Goal: Information Seeking & Learning: Learn about a topic

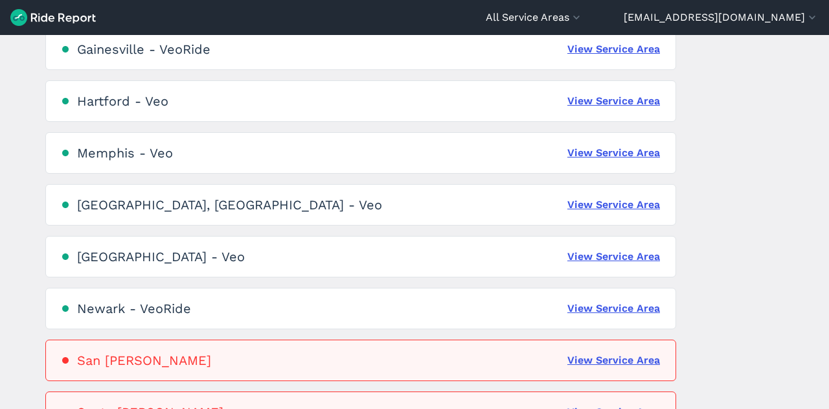
scroll to position [511, 0]
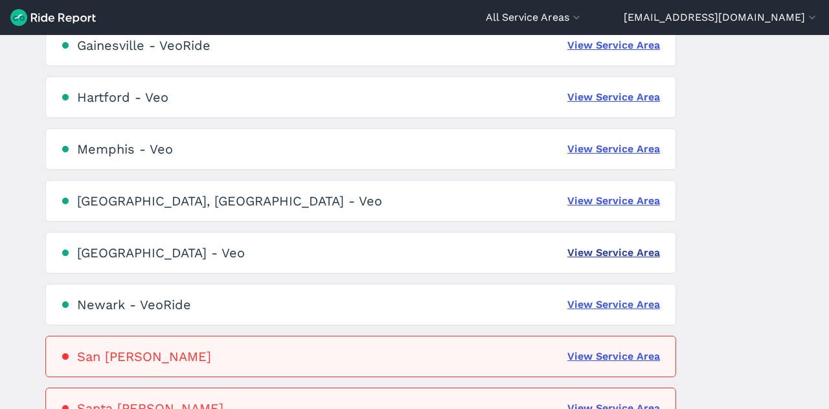
click at [602, 254] on link "View Service Area" at bounding box center [613, 253] width 93 height 16
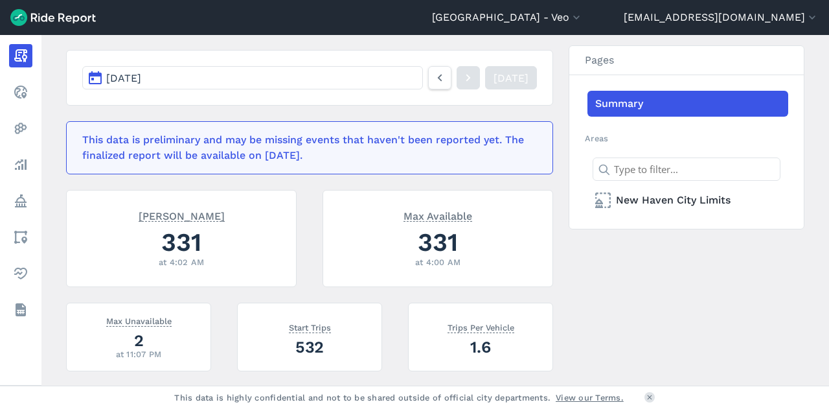
scroll to position [220, 0]
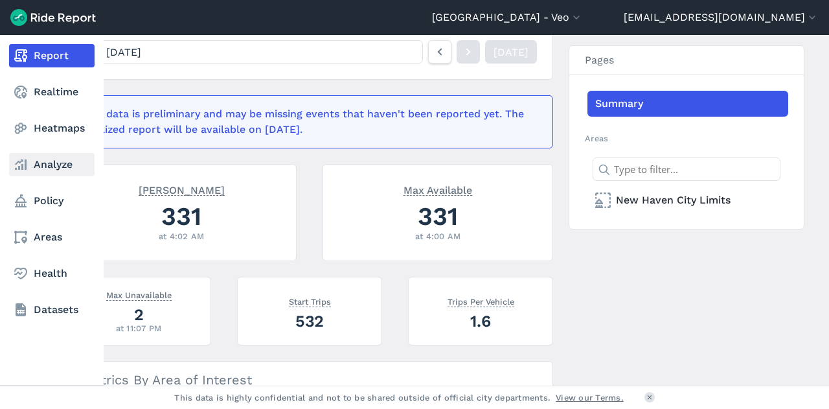
click at [63, 160] on link "Analyze" at bounding box center [51, 164] width 85 height 23
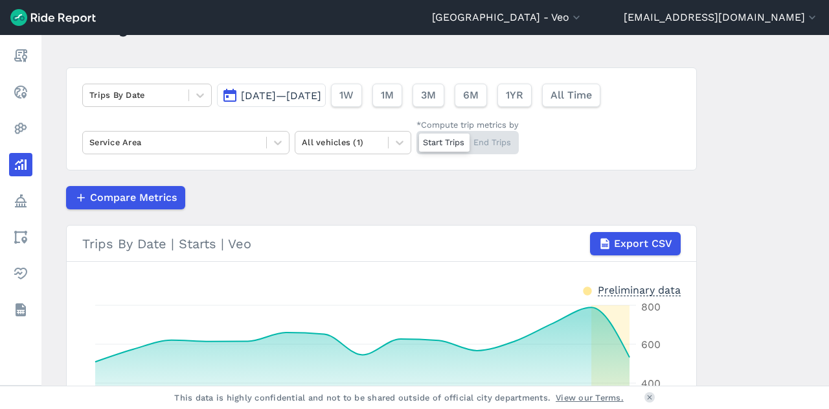
scroll to position [65, 0]
click at [201, 97] on icon at bounding box center [200, 94] width 13 height 13
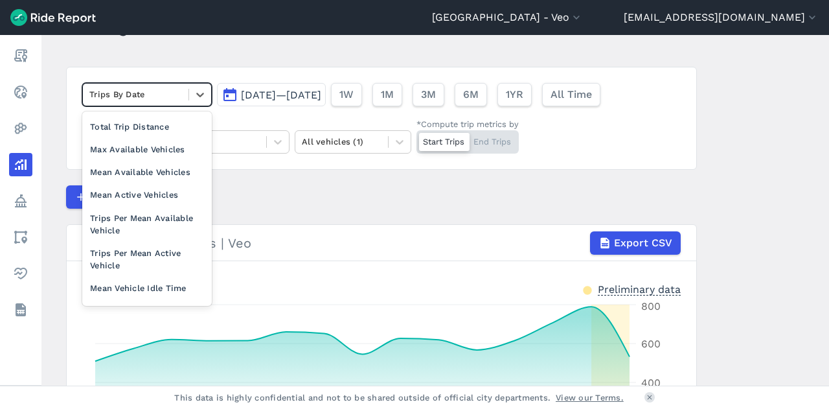
scroll to position [112, 0]
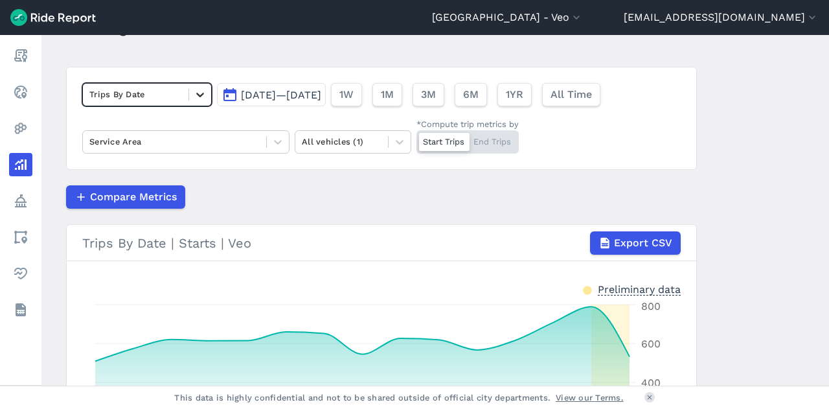
click at [194, 98] on icon at bounding box center [200, 94] width 13 height 13
click at [271, 137] on icon at bounding box center [277, 141] width 13 height 13
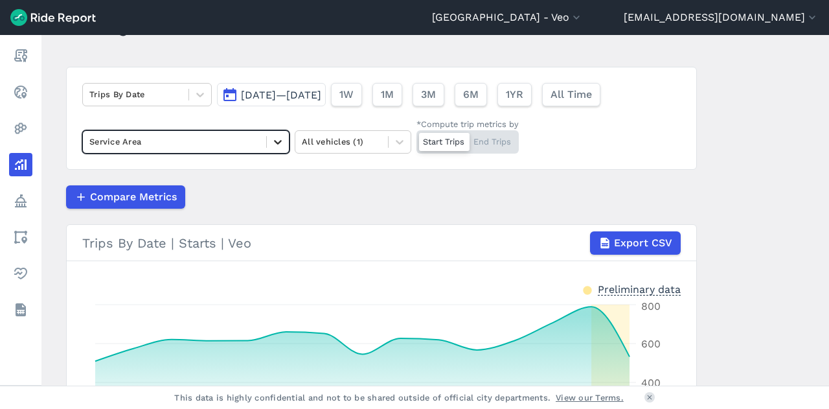
click at [271, 137] on icon at bounding box center [277, 141] width 13 height 13
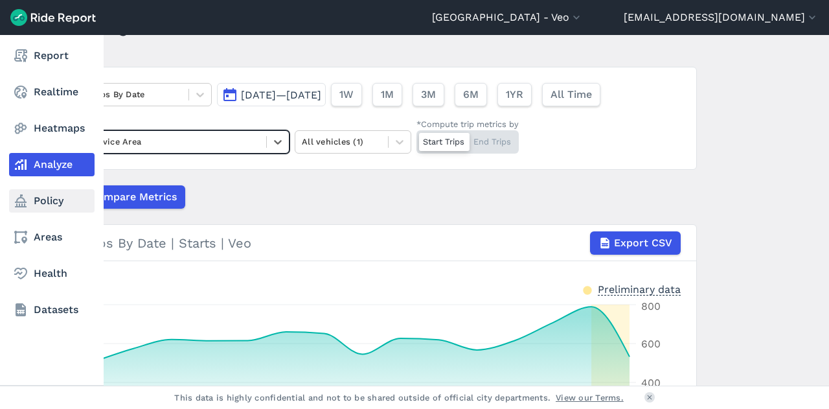
click at [28, 201] on link "Policy" at bounding box center [51, 200] width 85 height 23
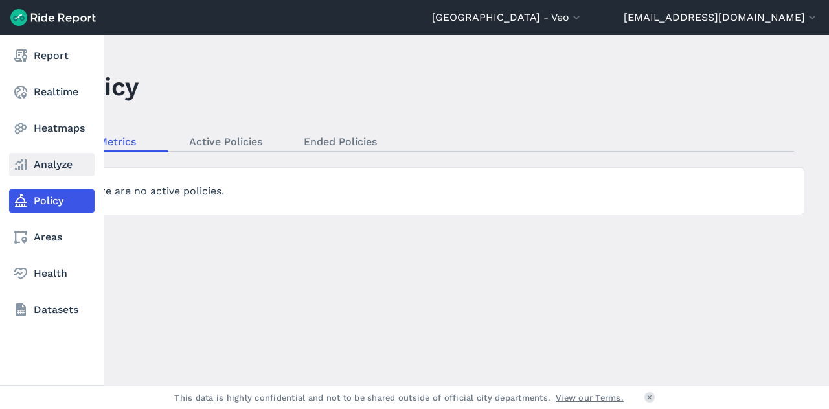
click at [38, 162] on link "Analyze" at bounding box center [51, 164] width 85 height 23
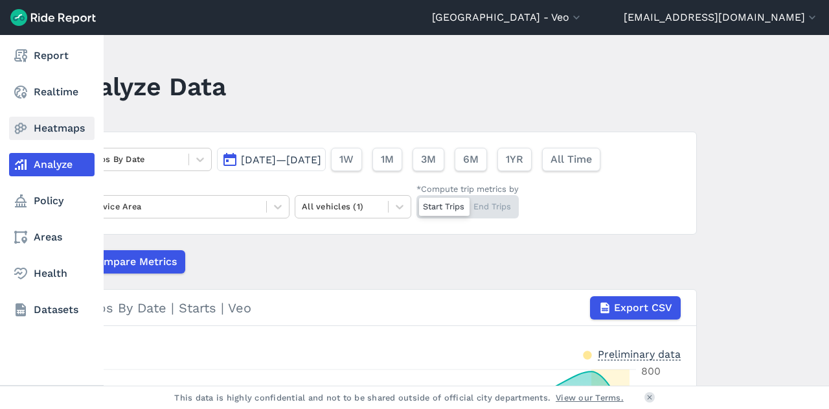
click at [42, 134] on link "Heatmaps" at bounding box center [51, 128] width 85 height 23
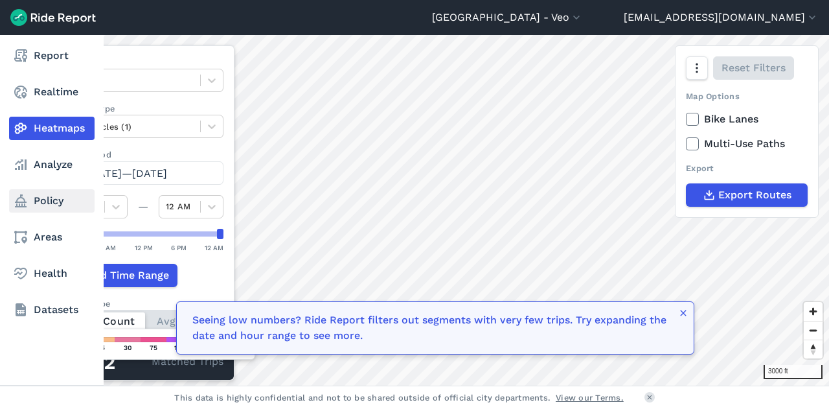
click at [31, 209] on link "Policy" at bounding box center [51, 200] width 85 height 23
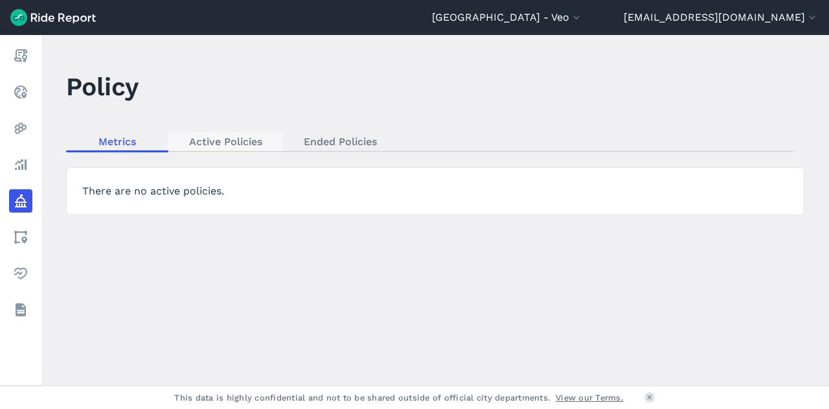
click at [230, 141] on link "Active Policies" at bounding box center [225, 140] width 115 height 19
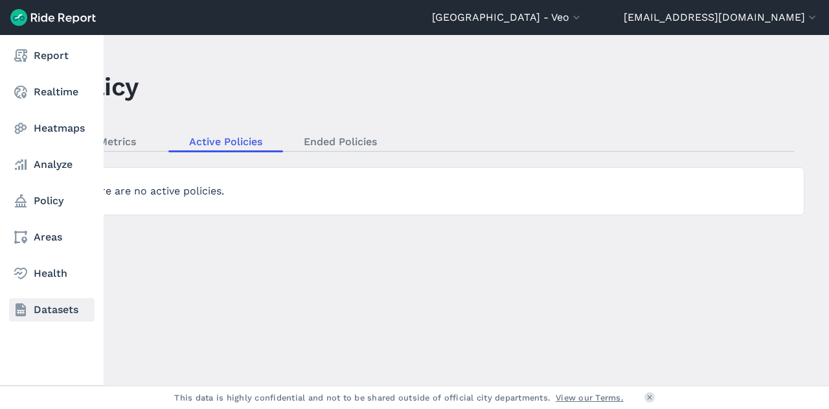
click at [58, 309] on link "Datasets" at bounding box center [51, 309] width 85 height 23
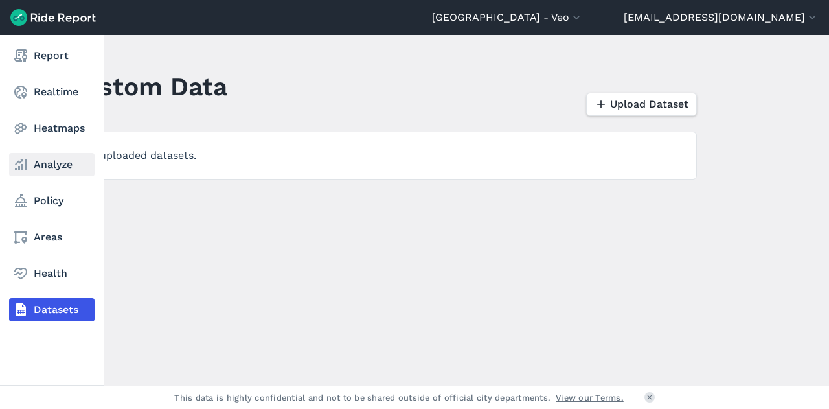
click at [54, 173] on link "Analyze" at bounding box center [51, 164] width 85 height 23
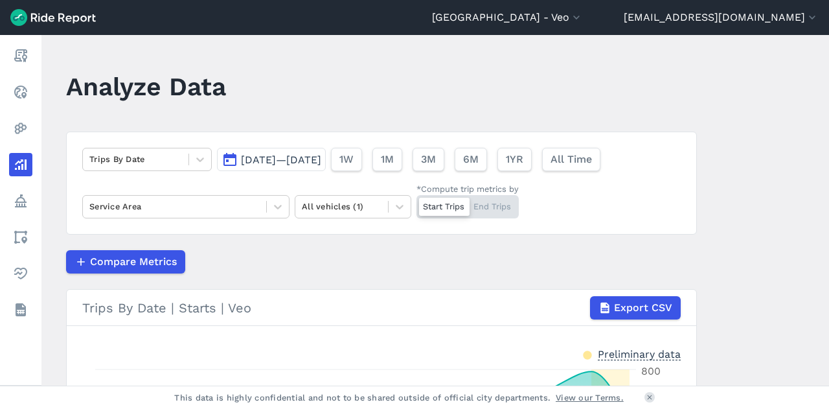
scroll to position [45, 0]
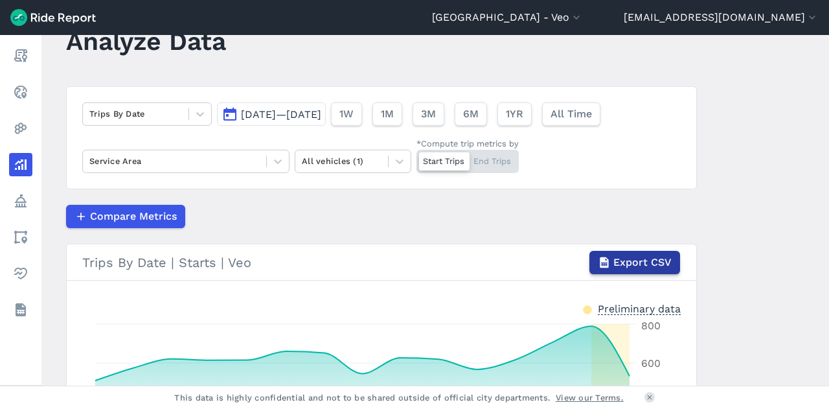
click at [640, 270] on button "Export CSV" at bounding box center [634, 262] width 91 height 23
